Goal: Task Accomplishment & Management: Manage account settings

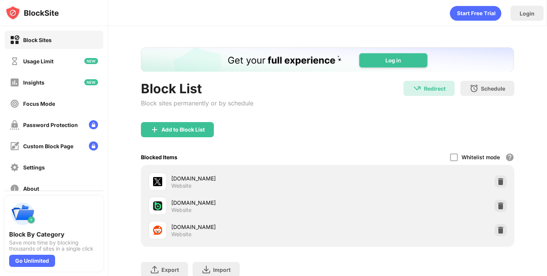
scroll to position [22, 0]
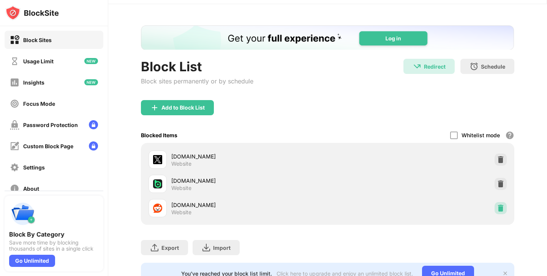
click at [496, 209] on img at bounding box center [500, 209] width 8 height 8
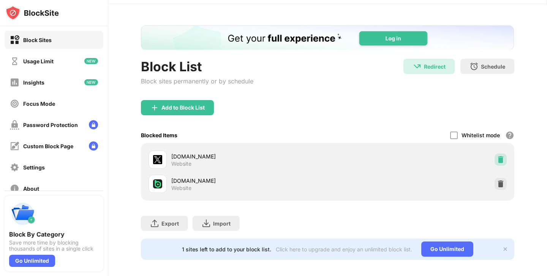
click at [496, 161] on img at bounding box center [500, 160] width 8 height 8
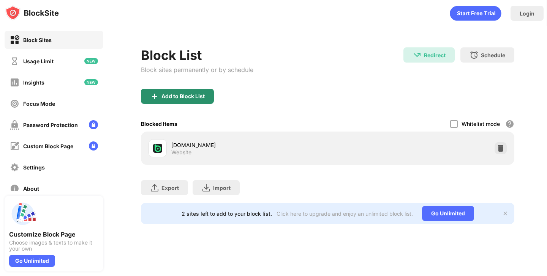
click at [205, 93] on div "Add to Block List" at bounding box center [177, 96] width 73 height 15
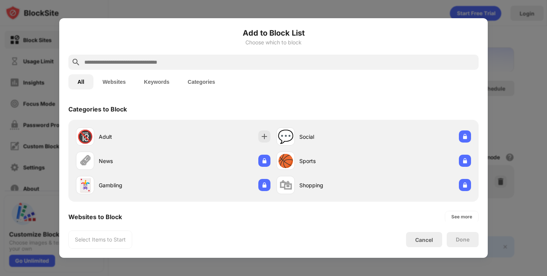
click at [242, 58] on input "text" at bounding box center [280, 62] width 392 height 9
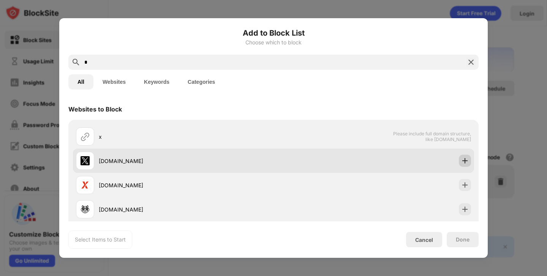
type input "*"
click at [462, 158] on img at bounding box center [465, 161] width 8 height 8
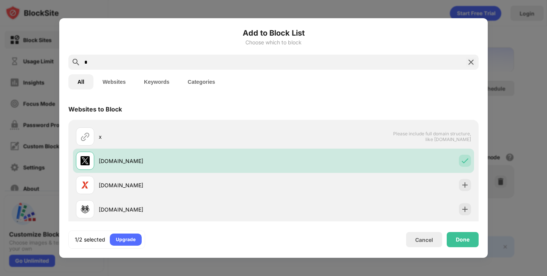
click at [468, 65] on img at bounding box center [470, 62] width 9 height 9
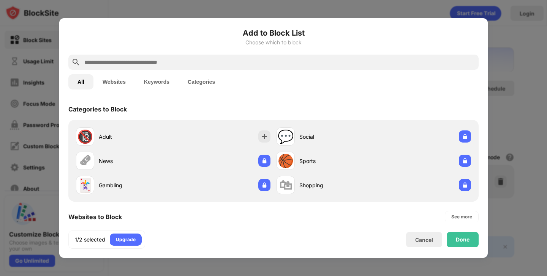
click at [465, 62] on input "text" at bounding box center [280, 62] width 392 height 9
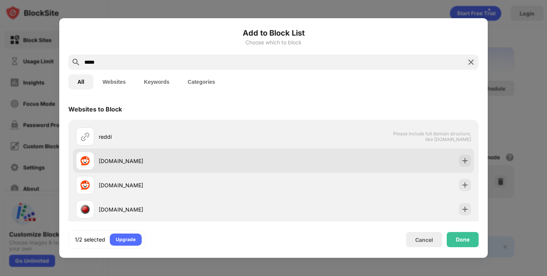
type input "*****"
click at [461, 161] on img at bounding box center [465, 161] width 8 height 8
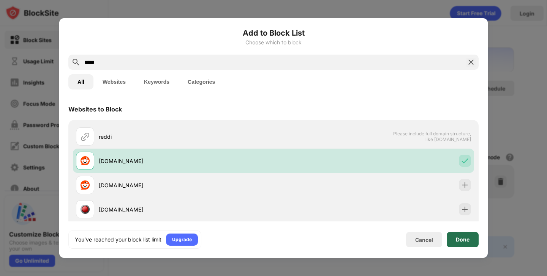
click at [470, 243] on div "Done" at bounding box center [462, 239] width 32 height 15
